Goal: Information Seeking & Learning: Learn about a topic

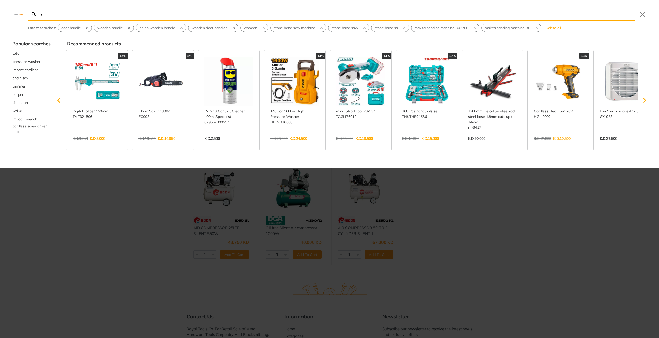
type input "co"
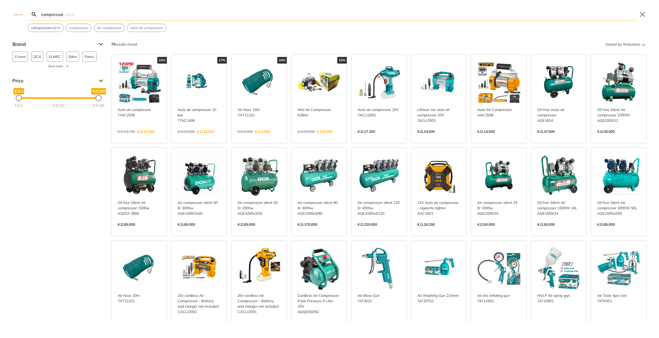
scroll to position [86, 0]
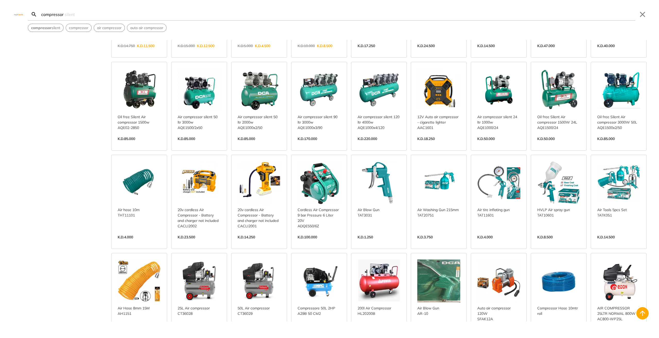
type input "compressor"
click at [485, 144] on link "View more →" at bounding box center [499, 144] width 43 height 0
